Goal: Information Seeking & Learning: Learn about a topic

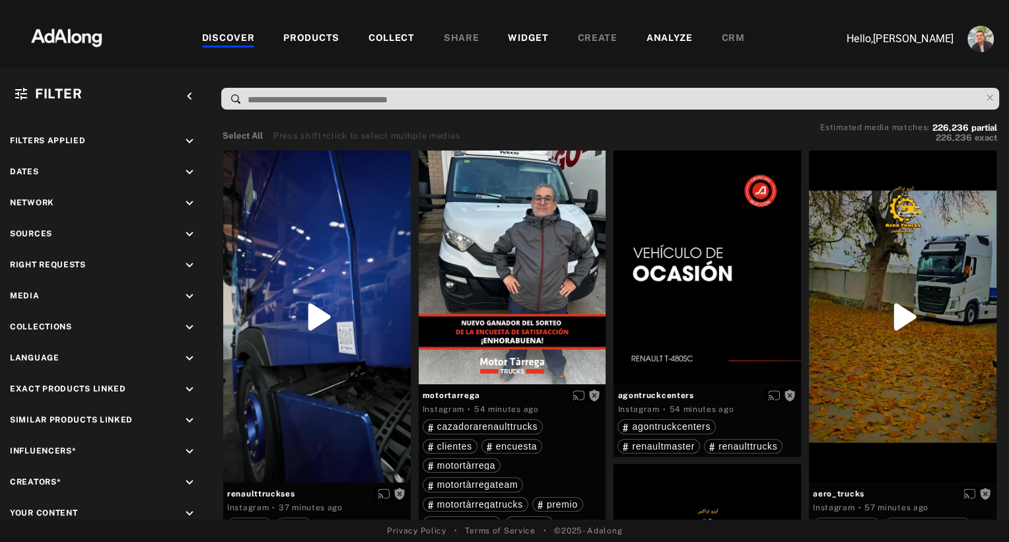
click at [308, 22] on div at bounding box center [504, 11] width 1009 height 23
click at [308, 34] on div "PRODUCTS" at bounding box center [311, 39] width 56 height 16
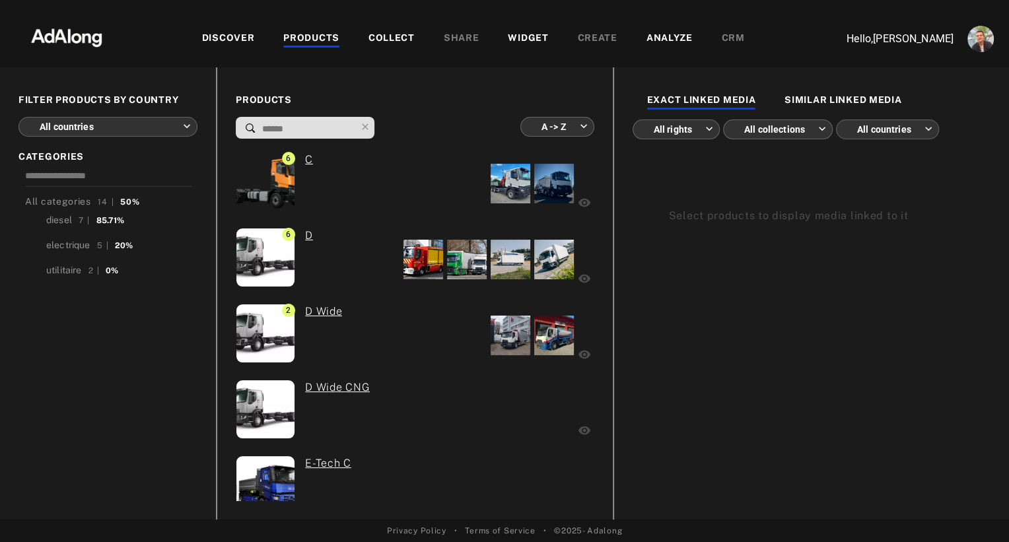
click at [566, 126] on body "DISCOVER PRODUCTS COLLECT SHARE WIDGET CREATE ANALYZE CRM Hello, [PERSON_NAME] …" at bounding box center [504, 271] width 1009 height 542
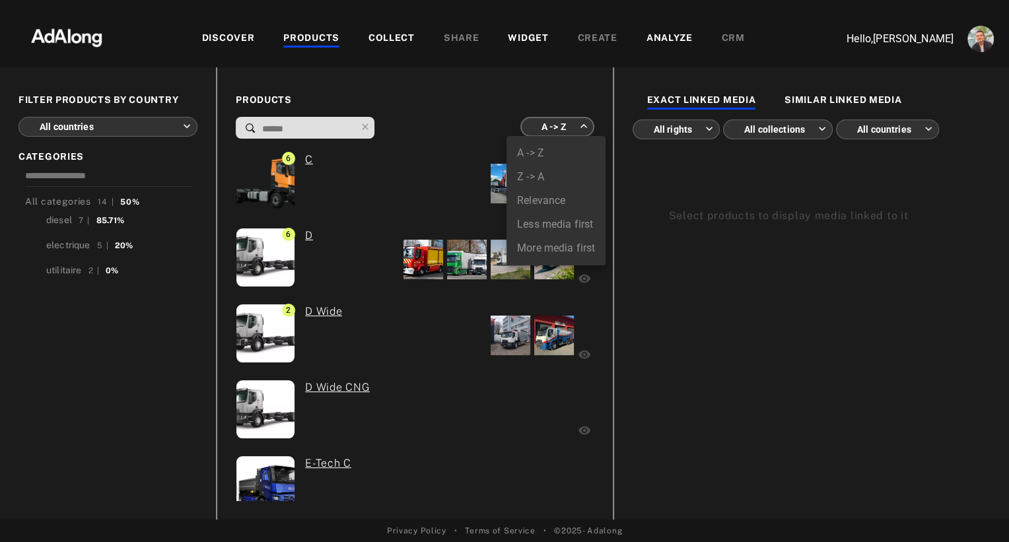
click at [541, 248] on li "More media first" at bounding box center [555, 248] width 99 height 24
type input "**********"
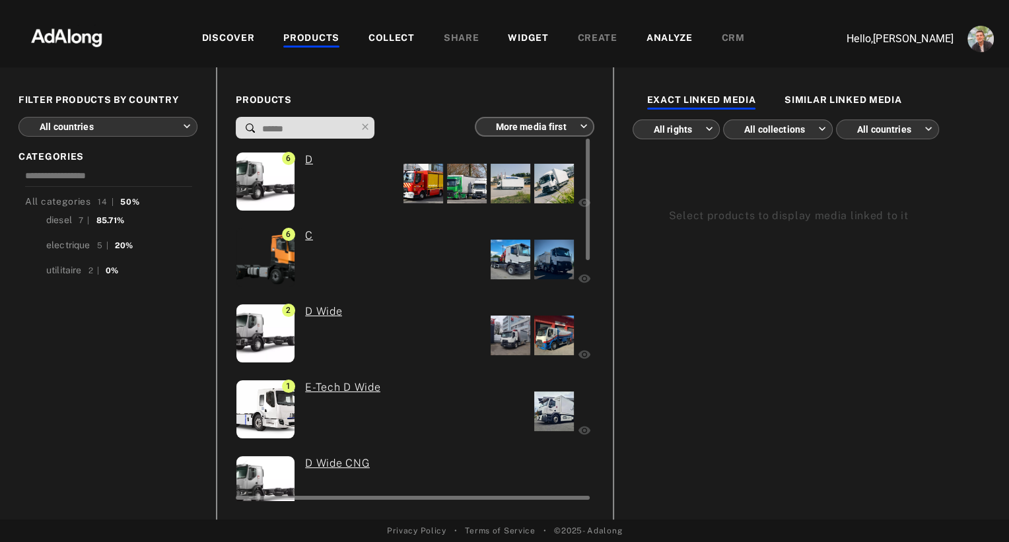
click at [395, 332] on div "2 D Wide" at bounding box center [327, 335] width 183 height 63
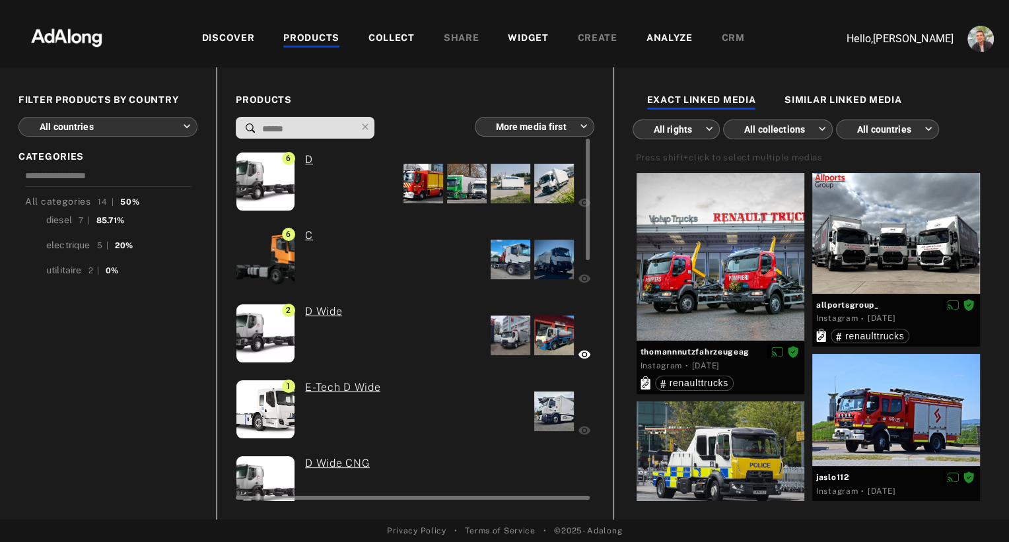
click at [436, 343] on div at bounding box center [497, 335] width 156 height 63
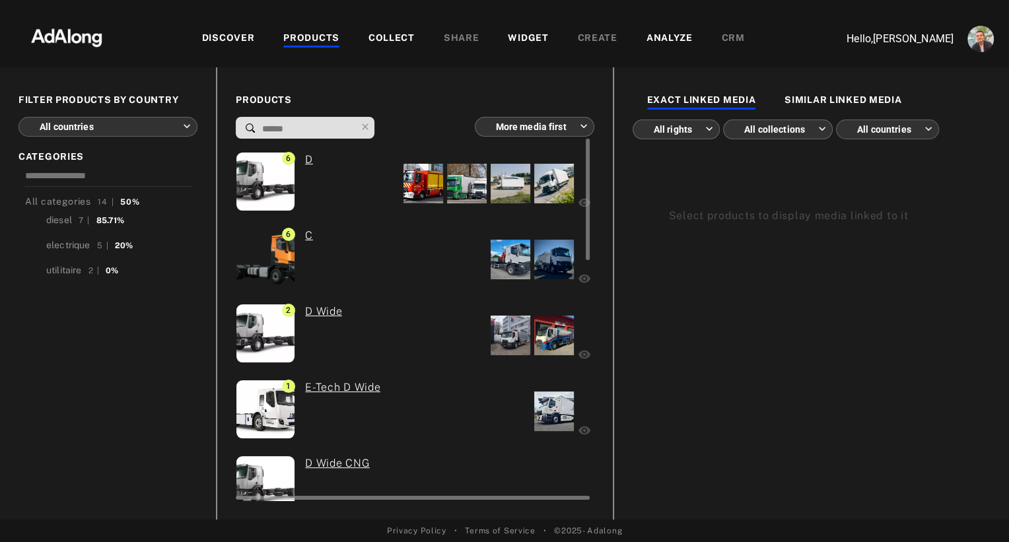
click at [517, 338] on div at bounding box center [510, 336] width 40 height 40
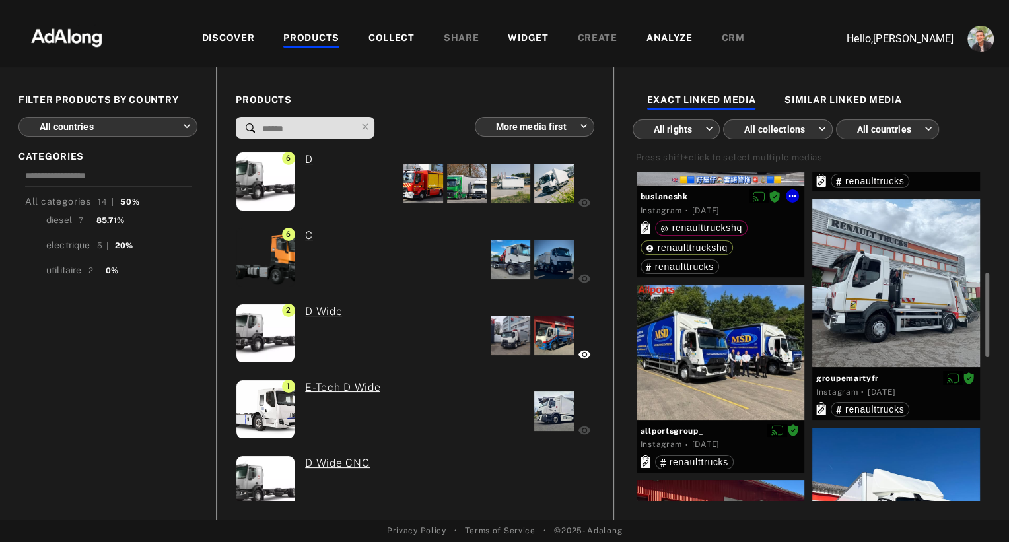
scroll to position [308, 0]
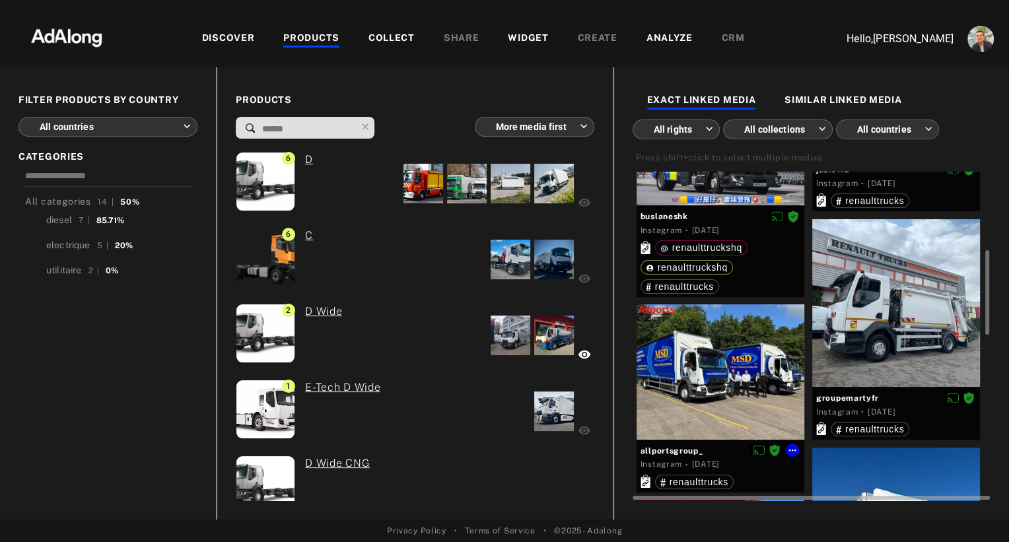
click at [688, 371] on div at bounding box center [720, 371] width 168 height 135
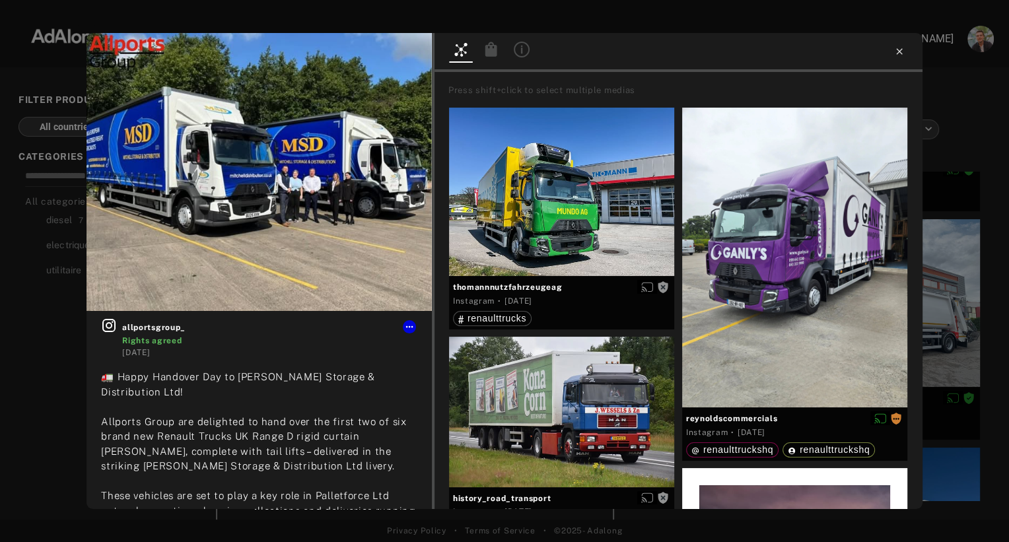
click at [900, 50] on icon at bounding box center [899, 51] width 6 height 6
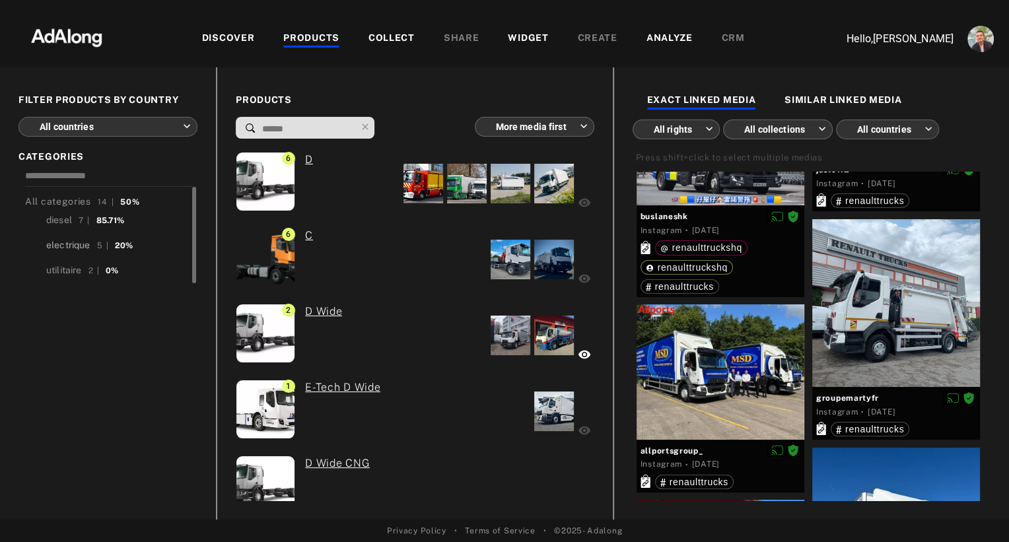
click at [69, 242] on div "electrique" at bounding box center [68, 245] width 44 height 14
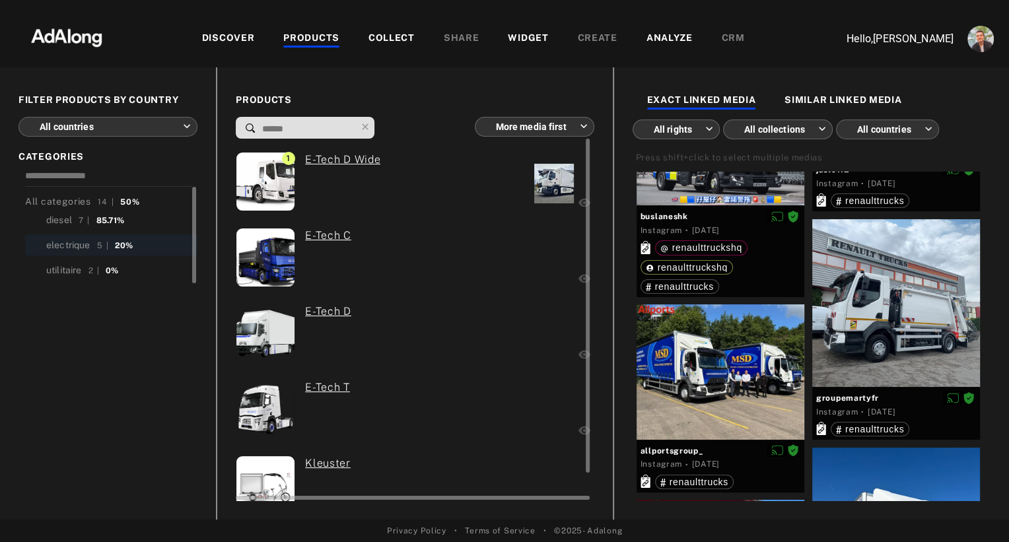
click at [422, 186] on div "1 E-Tech D Wide" at bounding box center [348, 183] width 224 height 63
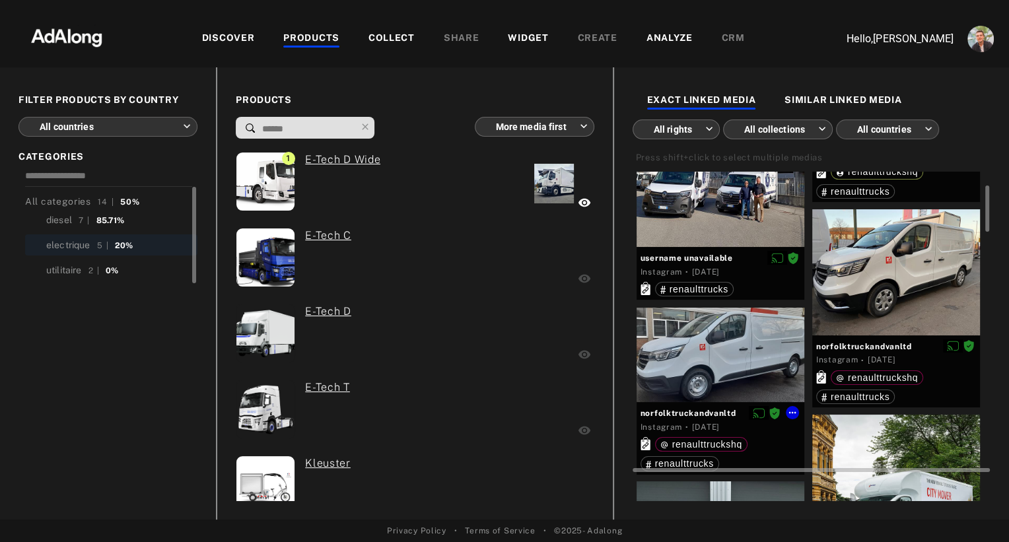
scroll to position [323, 0]
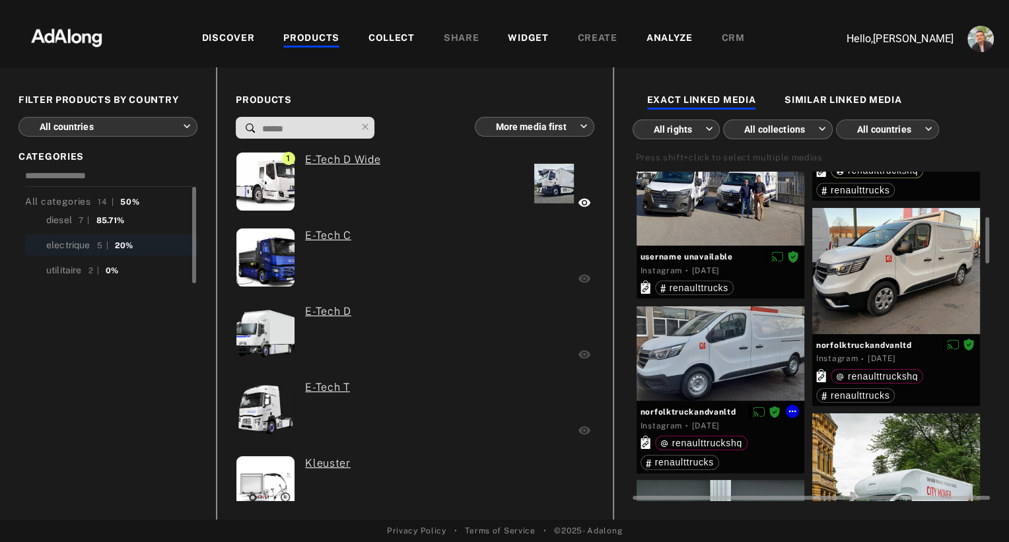
click at [731, 378] on div at bounding box center [720, 353] width 168 height 94
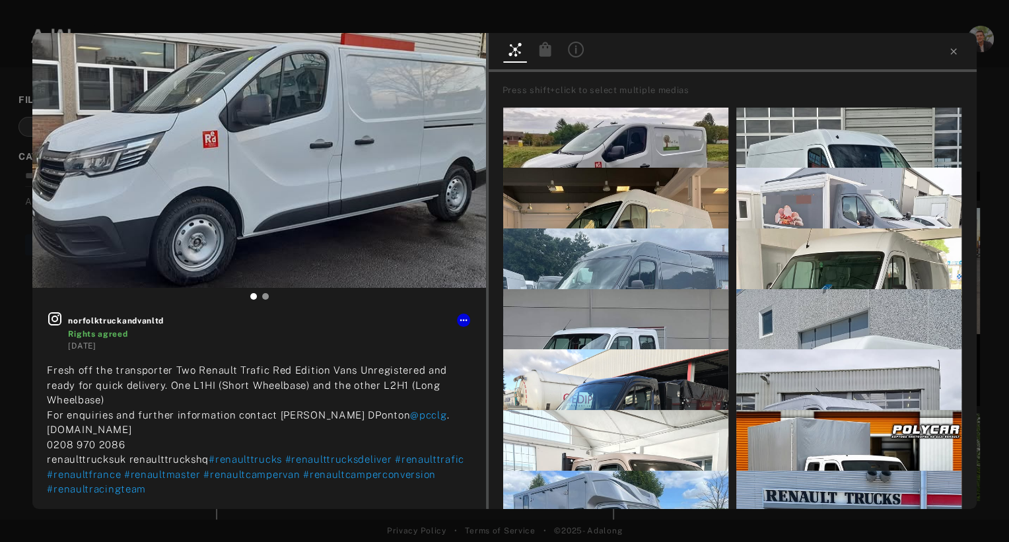
click at [541, 53] on icon at bounding box center [545, 49] width 12 height 15
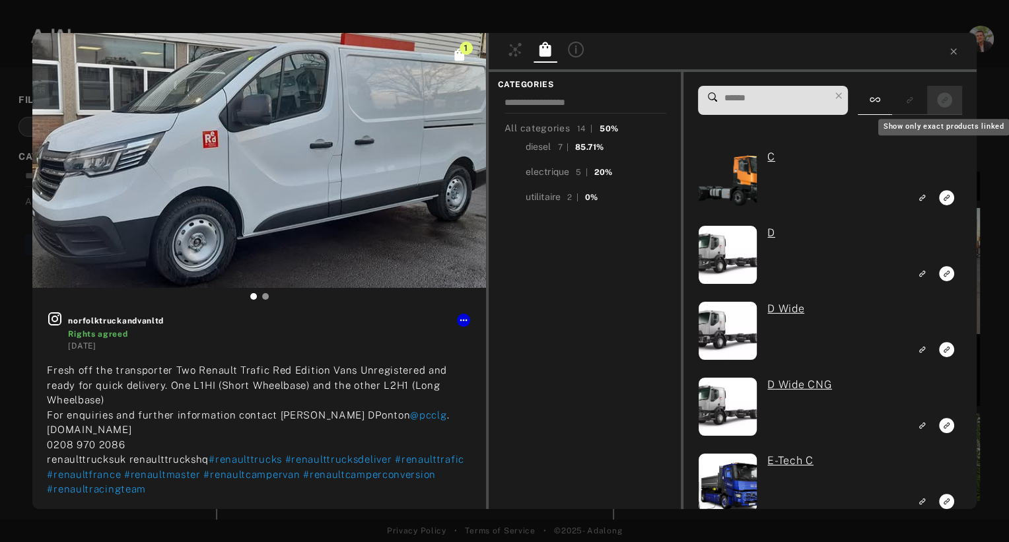
click at [945, 99] on icon "Show only exact products linked" at bounding box center [944, 99] width 15 height 15
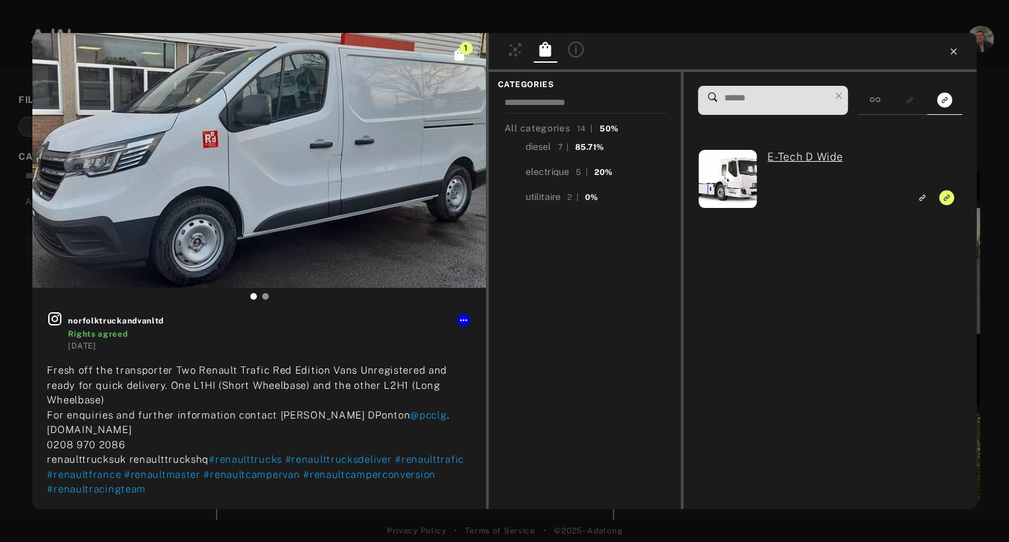
click at [950, 51] on icon at bounding box center [953, 51] width 11 height 11
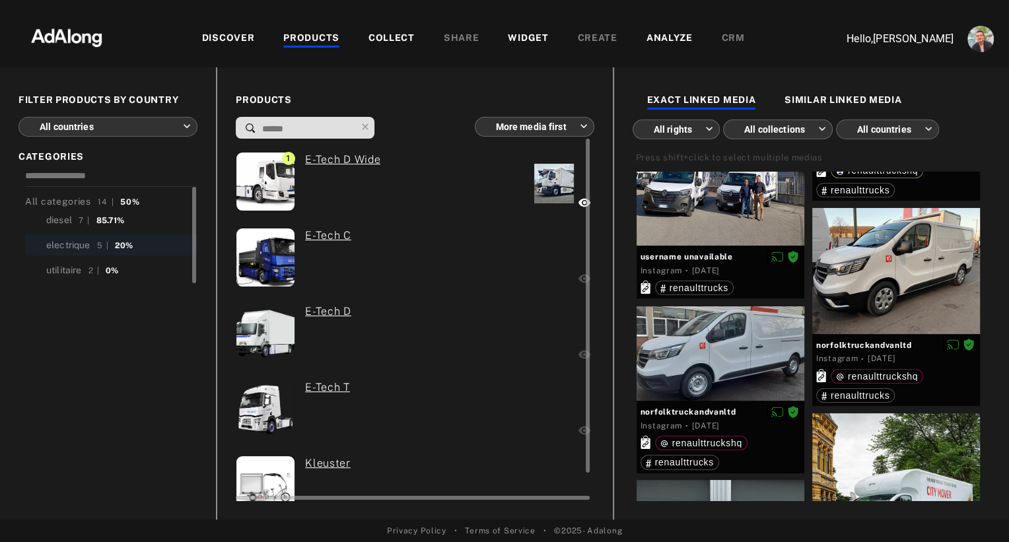
click at [408, 269] on div "0 E-Tech C" at bounding box center [352, 259] width 232 height 63
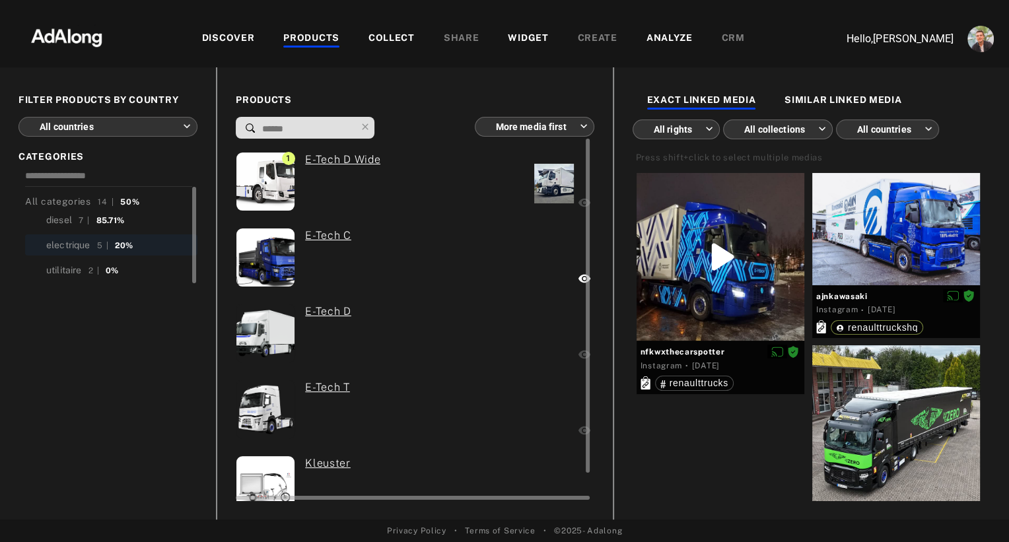
click at [413, 353] on div "0 E-Tech D" at bounding box center [352, 335] width 232 height 63
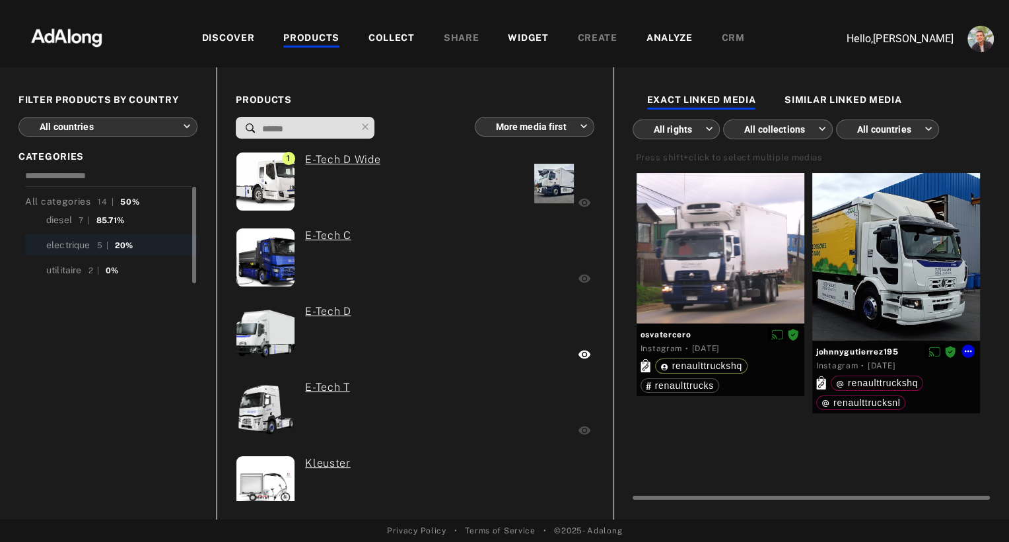
click at [885, 268] on div at bounding box center [896, 257] width 168 height 168
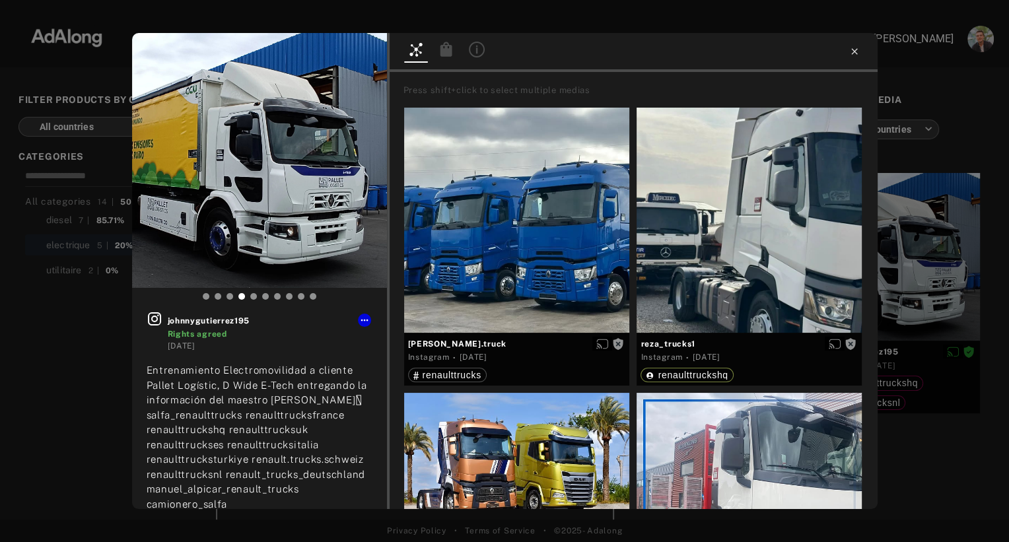
click at [854, 52] on icon at bounding box center [854, 51] width 6 height 6
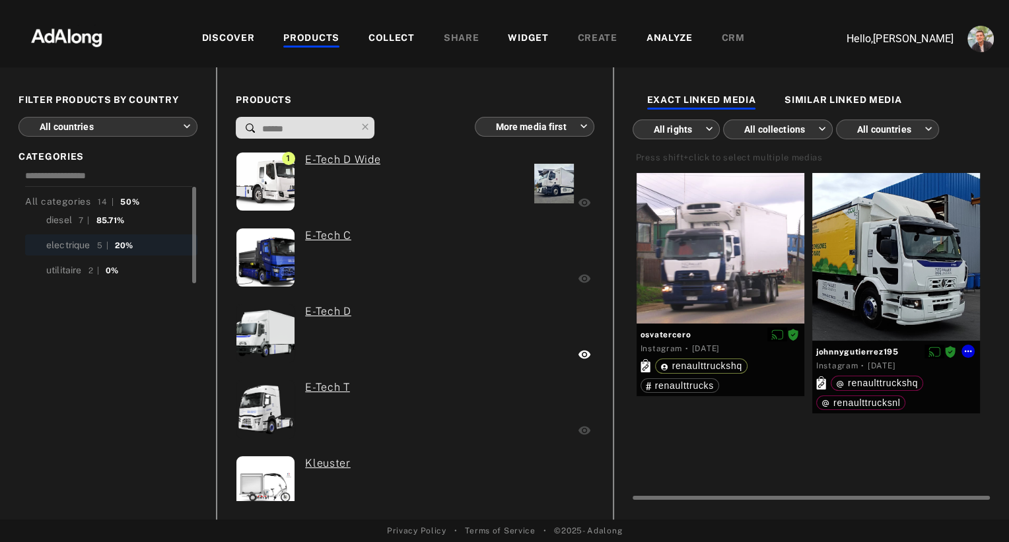
click at [876, 279] on div at bounding box center [896, 257] width 168 height 168
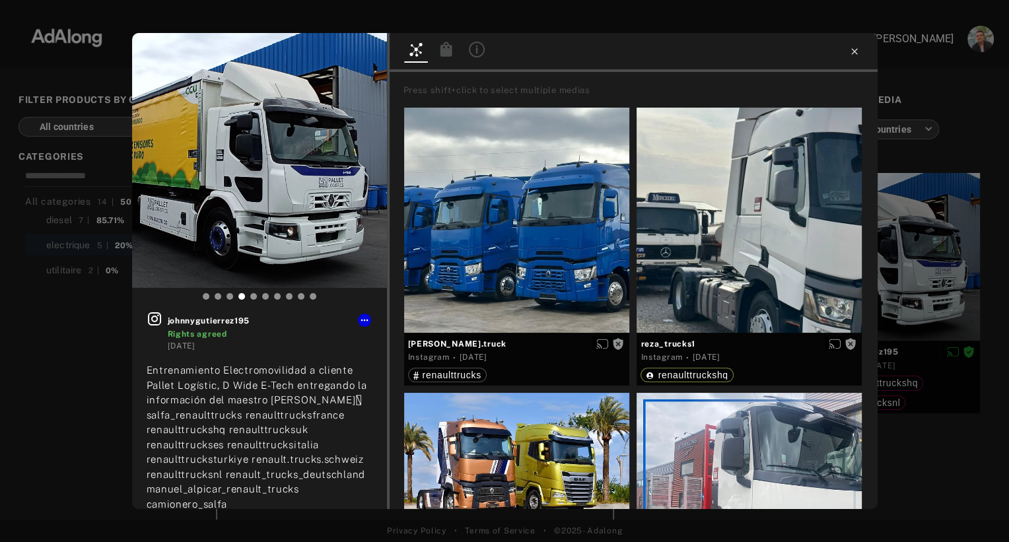
click at [858, 53] on icon at bounding box center [854, 51] width 11 height 11
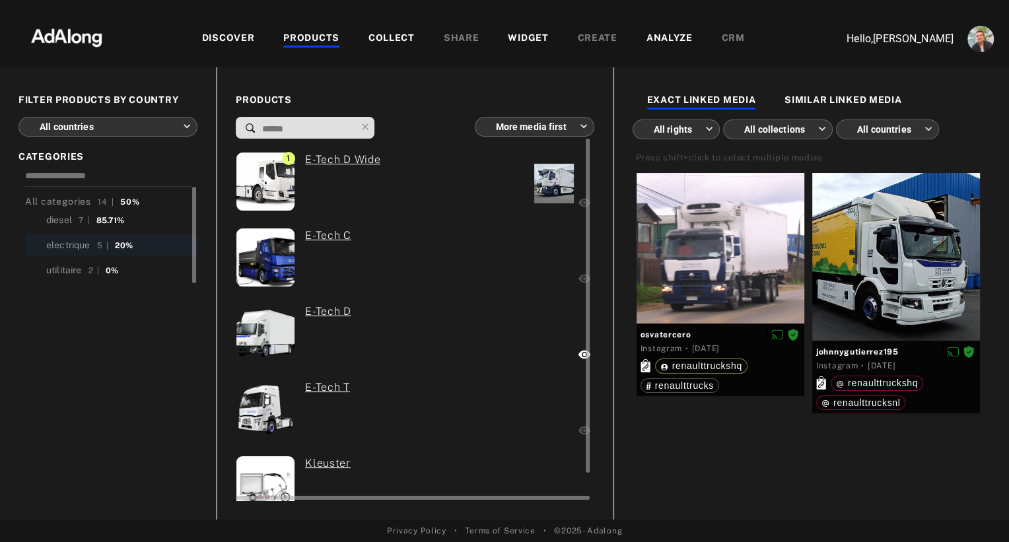
scroll to position [30, 0]
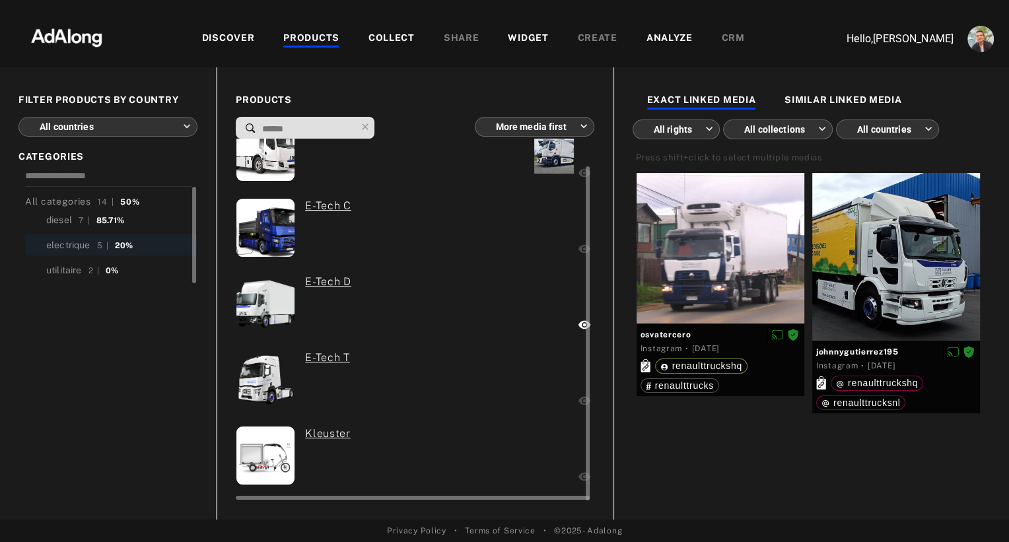
click at [421, 430] on div "0 Kleuster" at bounding box center [351, 457] width 231 height 63
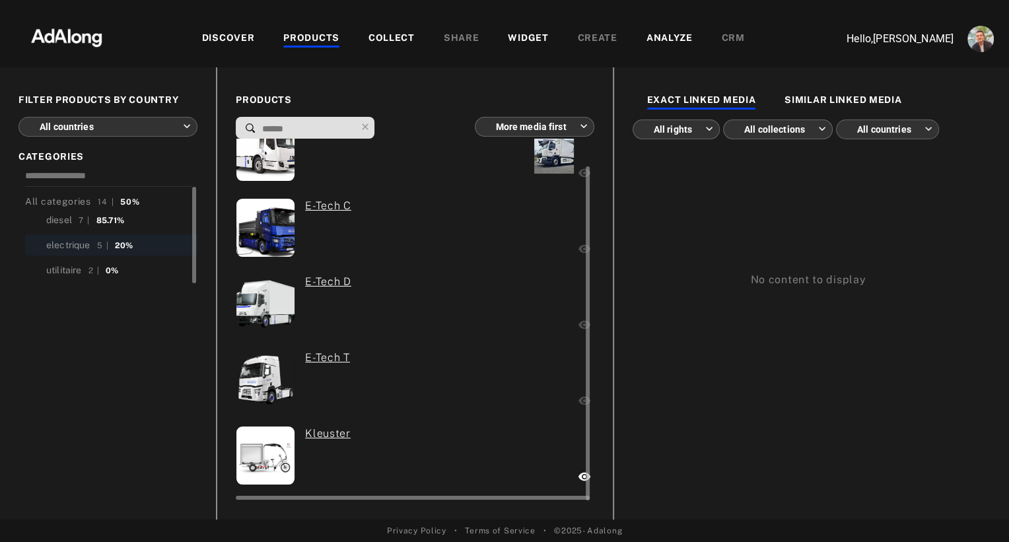
click at [425, 370] on div "0 E-Tech T" at bounding box center [351, 381] width 231 height 63
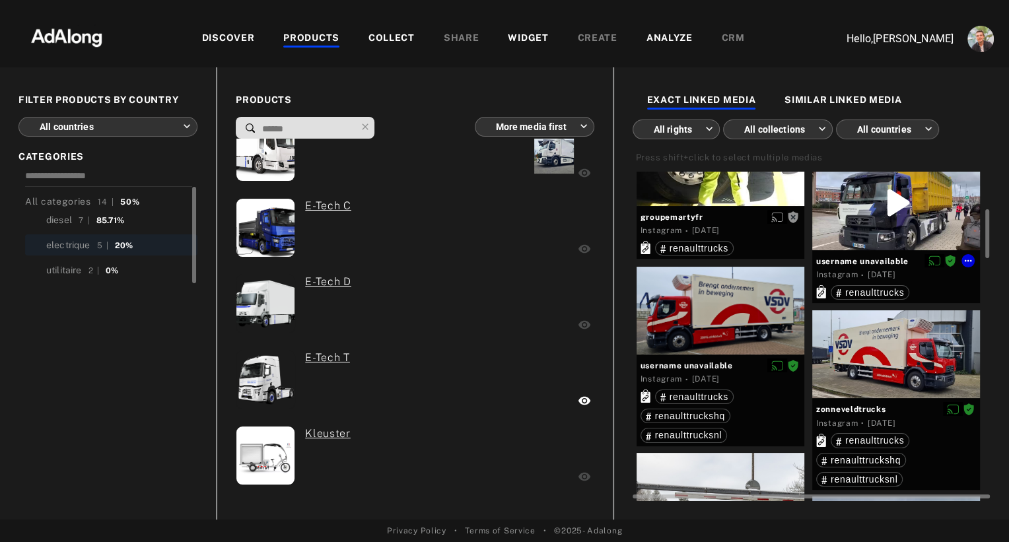
scroll to position [267, 0]
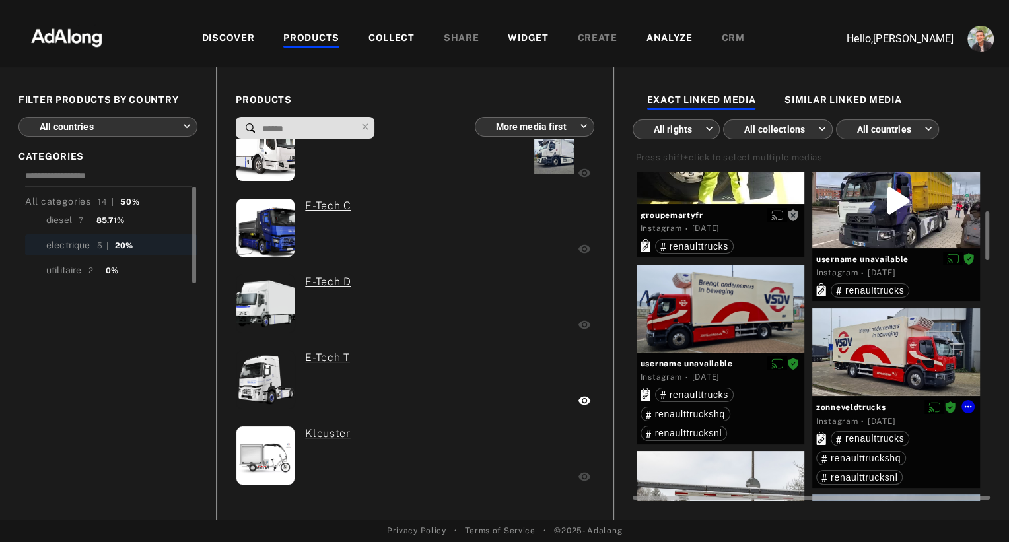
click at [846, 358] on div at bounding box center [896, 352] width 168 height 88
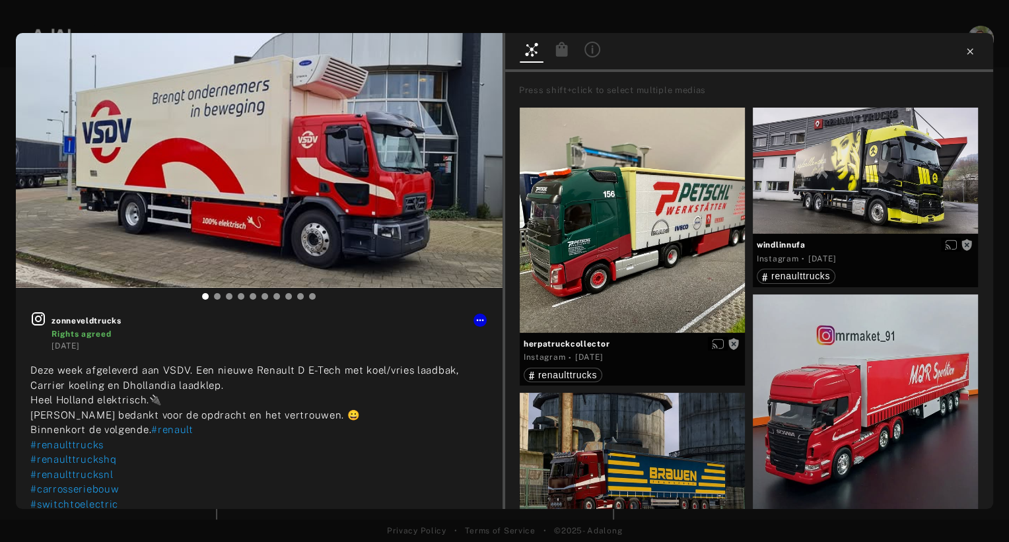
click at [972, 50] on icon at bounding box center [969, 51] width 11 height 11
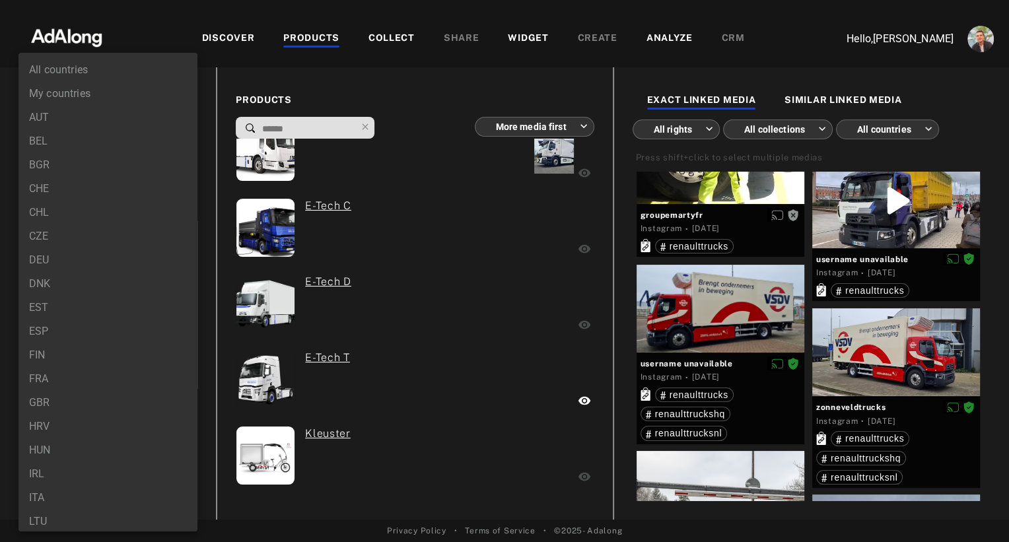
click at [102, 123] on body "**********" at bounding box center [504, 271] width 1009 height 542
click at [59, 374] on li "FRA" at bounding box center [107, 379] width 179 height 24
type input "***"
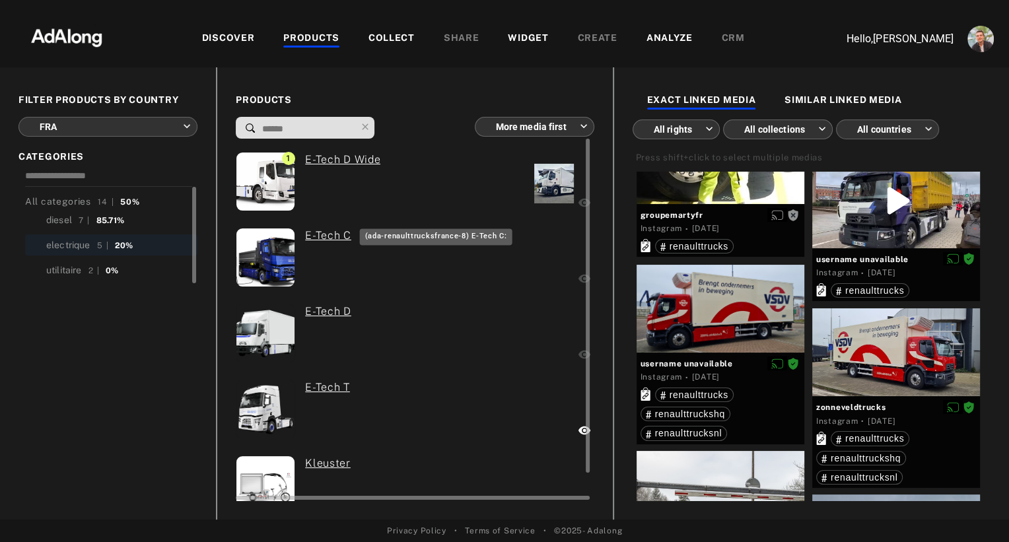
click at [326, 242] on link "E-Tech C" at bounding box center [328, 236] width 46 height 16
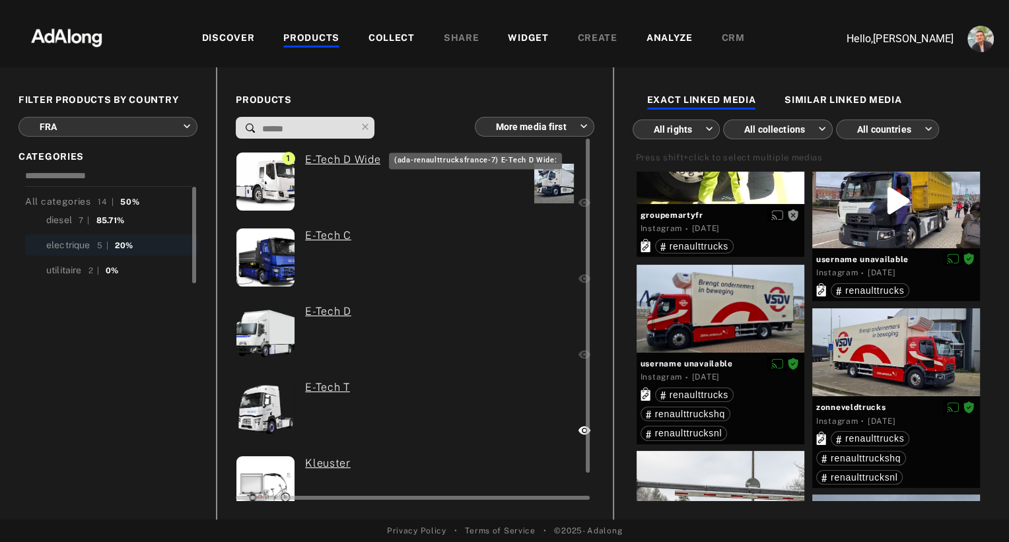
click at [341, 160] on link "E-Tech D Wide" at bounding box center [342, 160] width 75 height 16
click at [325, 234] on link "E-Tech C" at bounding box center [328, 236] width 46 height 16
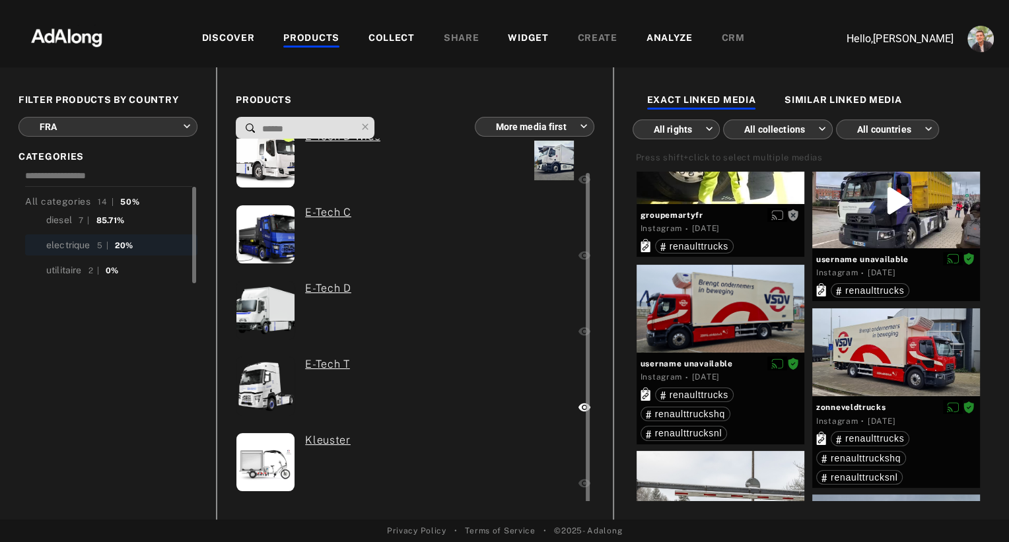
scroll to position [30, 0]
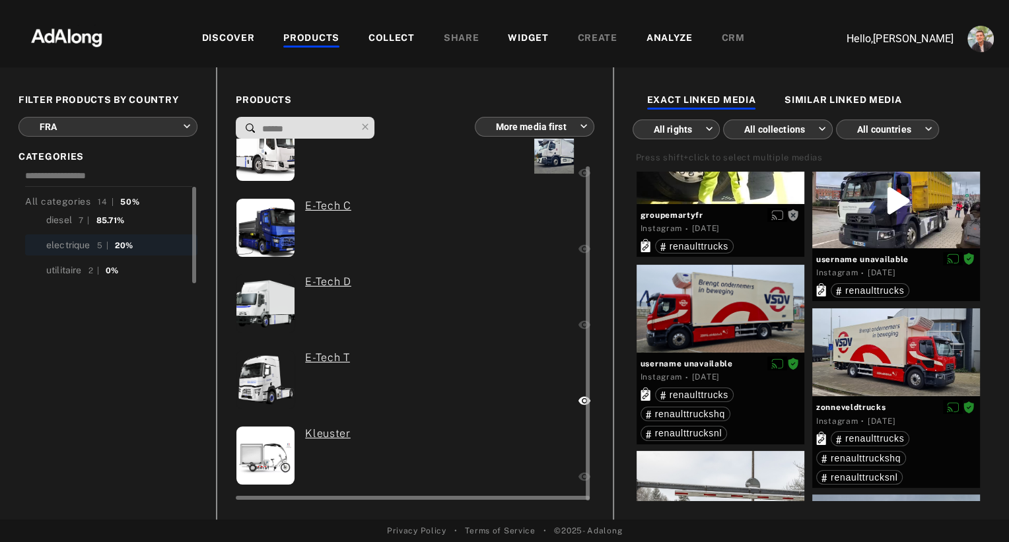
click at [321, 360] on link "E-Tech T" at bounding box center [327, 358] width 45 height 16
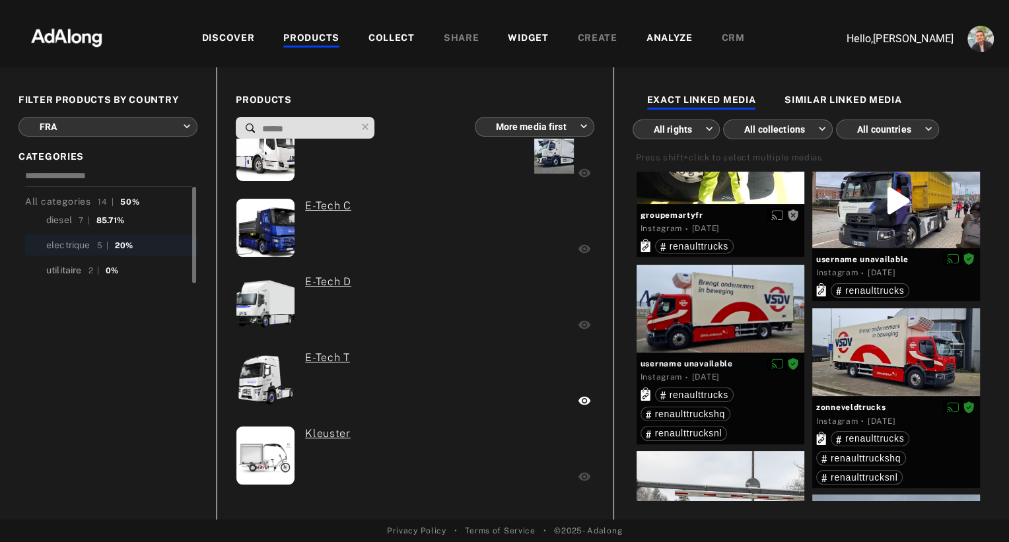
click at [72, 274] on div "utilitaire" at bounding box center [64, 270] width 36 height 14
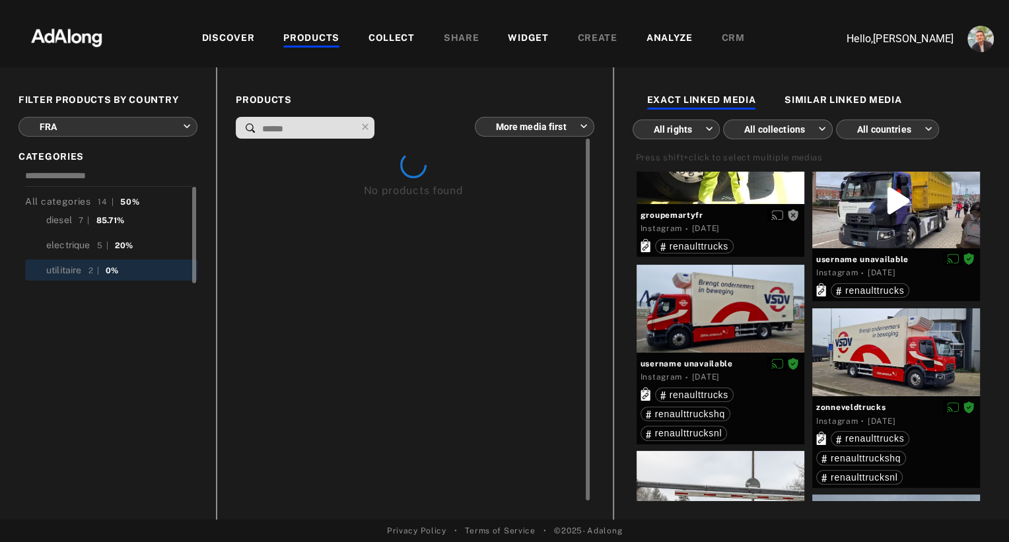
scroll to position [0, 0]
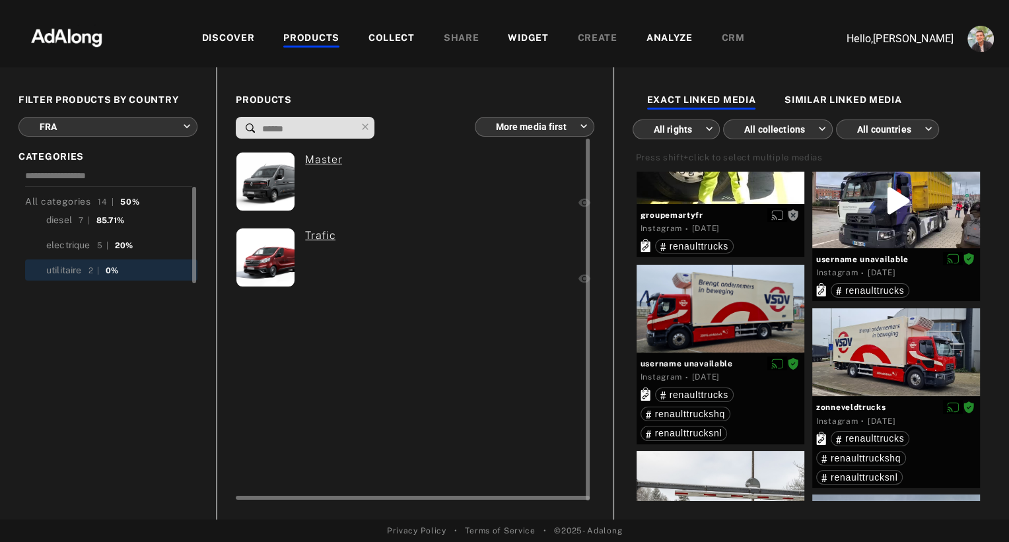
click at [360, 192] on div "Master" at bounding box center [349, 183] width 227 height 63
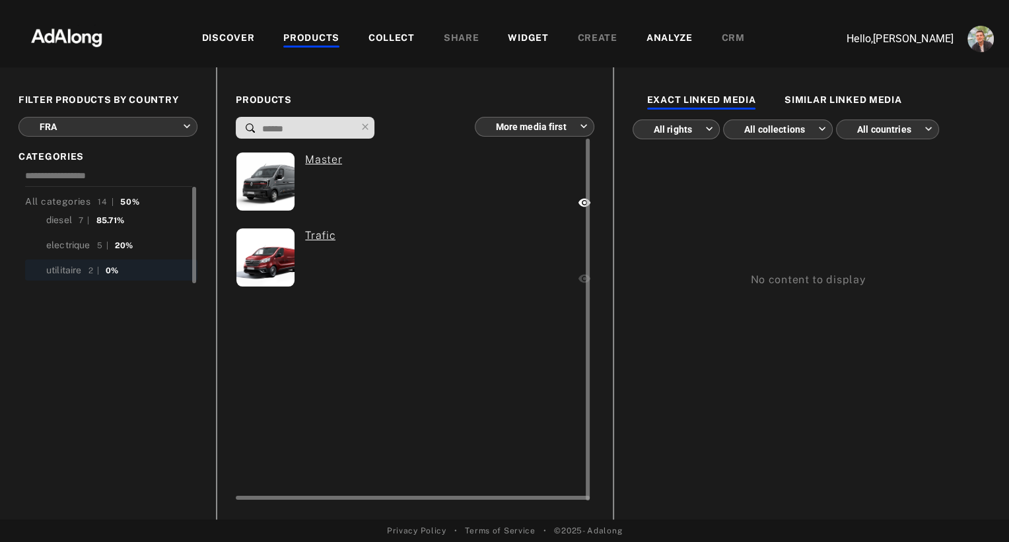
click at [389, 268] on div "0 Trafic" at bounding box center [348, 259] width 224 height 63
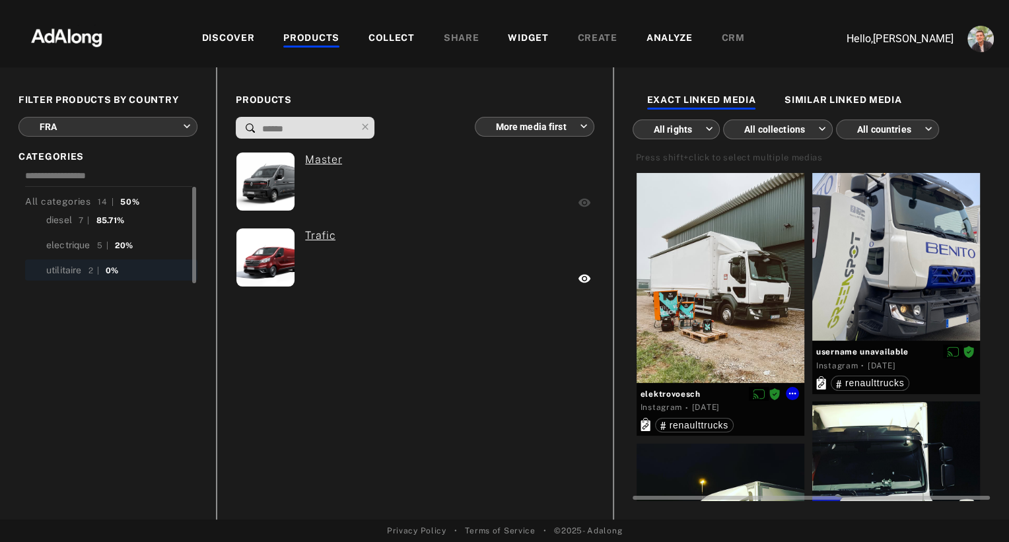
click at [700, 264] on div at bounding box center [720, 278] width 168 height 210
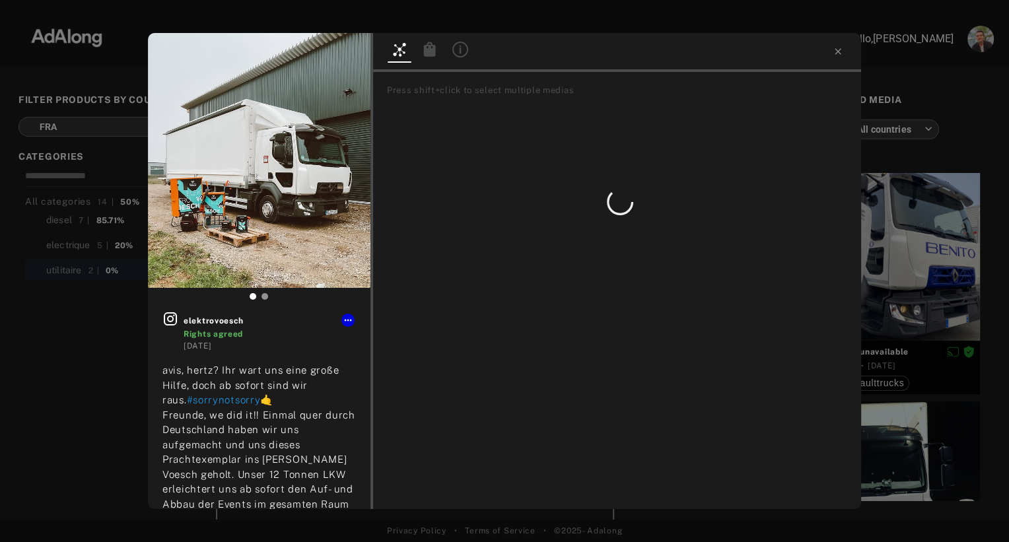
click at [428, 52] on icon at bounding box center [430, 49] width 12 height 15
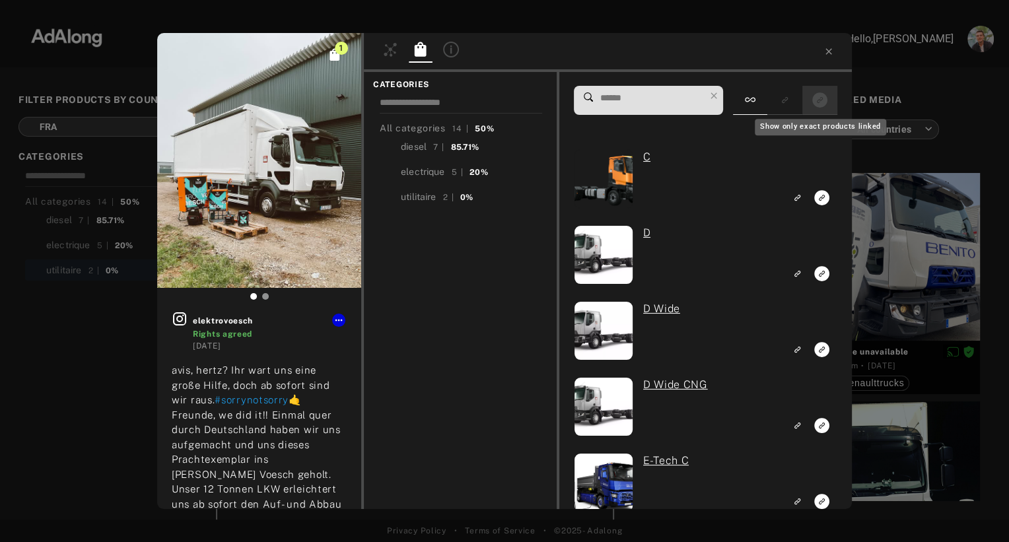
click at [825, 98] on icon "Show only exact products linked" at bounding box center [819, 99] width 15 height 15
